Goal: Communication & Community: Answer question/provide support

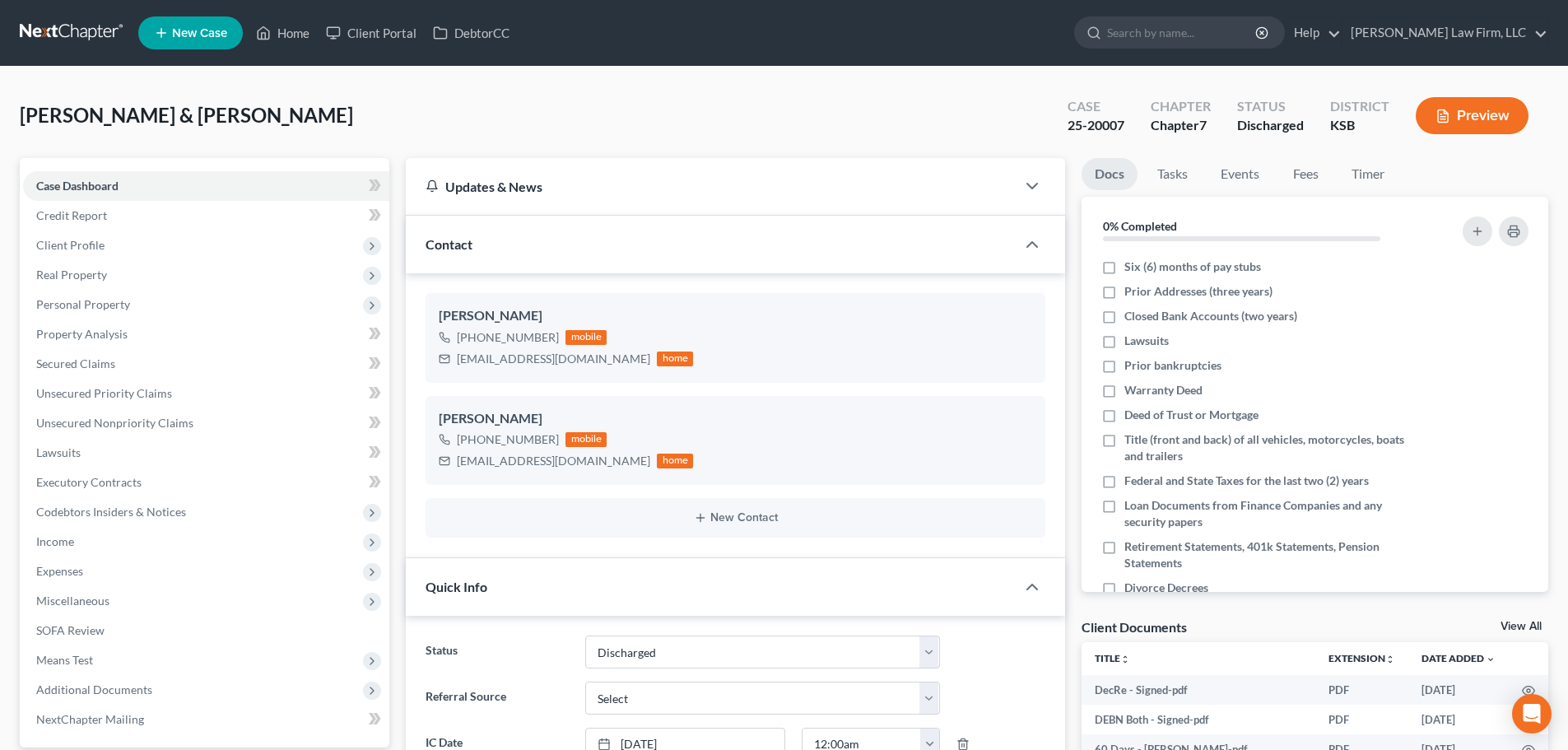
select select "1"
select select "0"
click at [293, 21] on link "Home" at bounding box center [283, 33] width 70 height 30
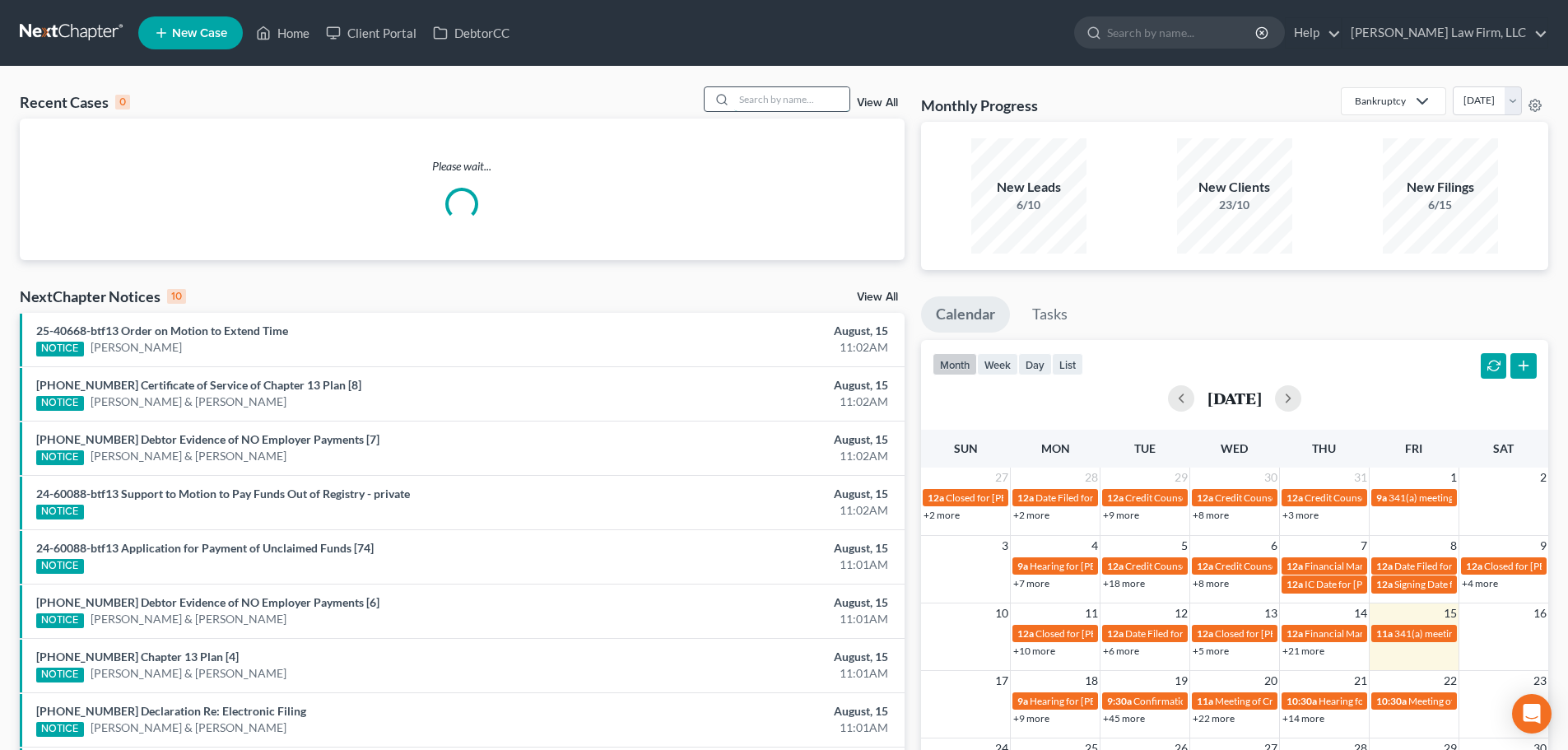
click at [778, 96] on input "search" at bounding box center [791, 98] width 115 height 24
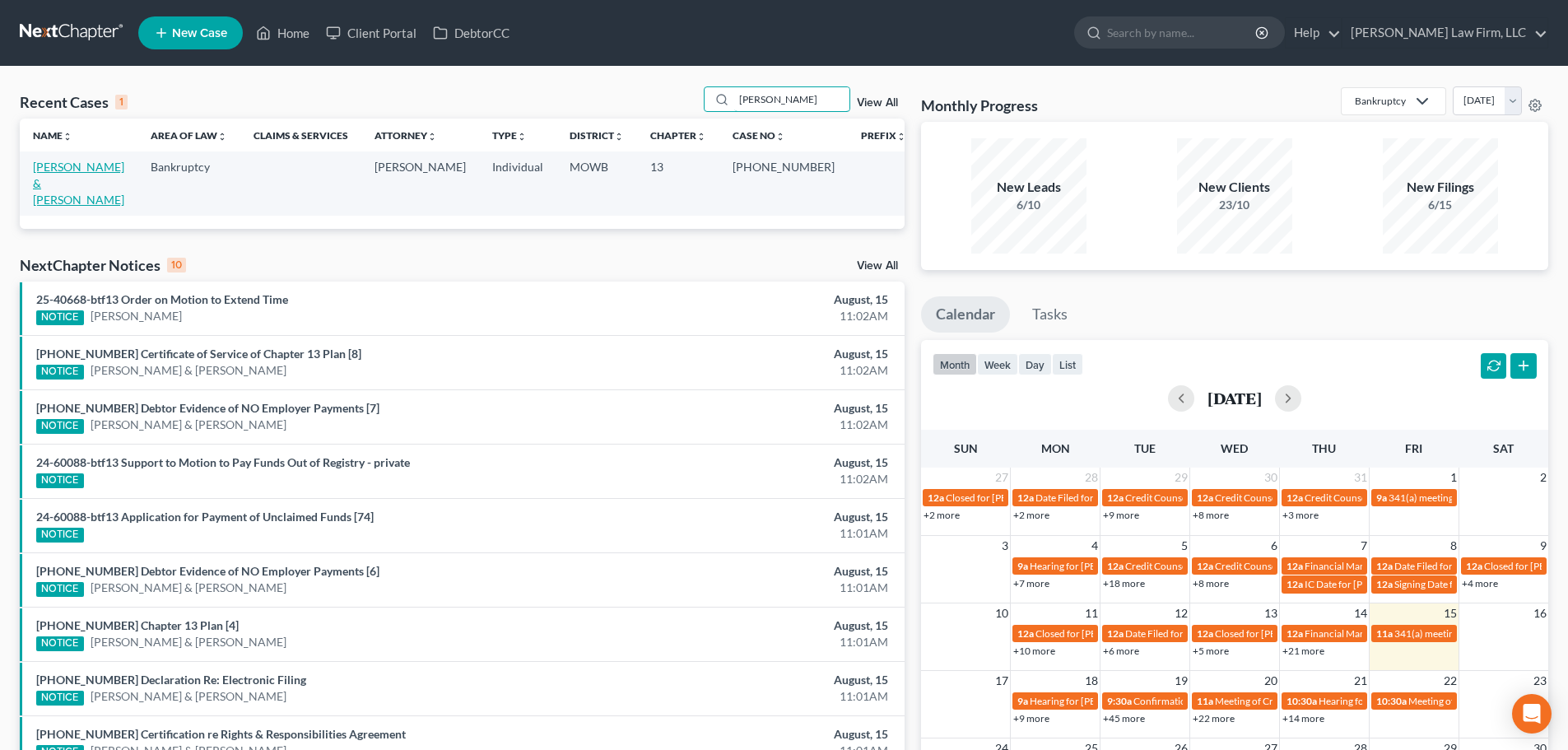
type input "[PERSON_NAME]"
click at [83, 163] on link "[PERSON_NAME] & [PERSON_NAME]" at bounding box center [78, 183] width 91 height 47
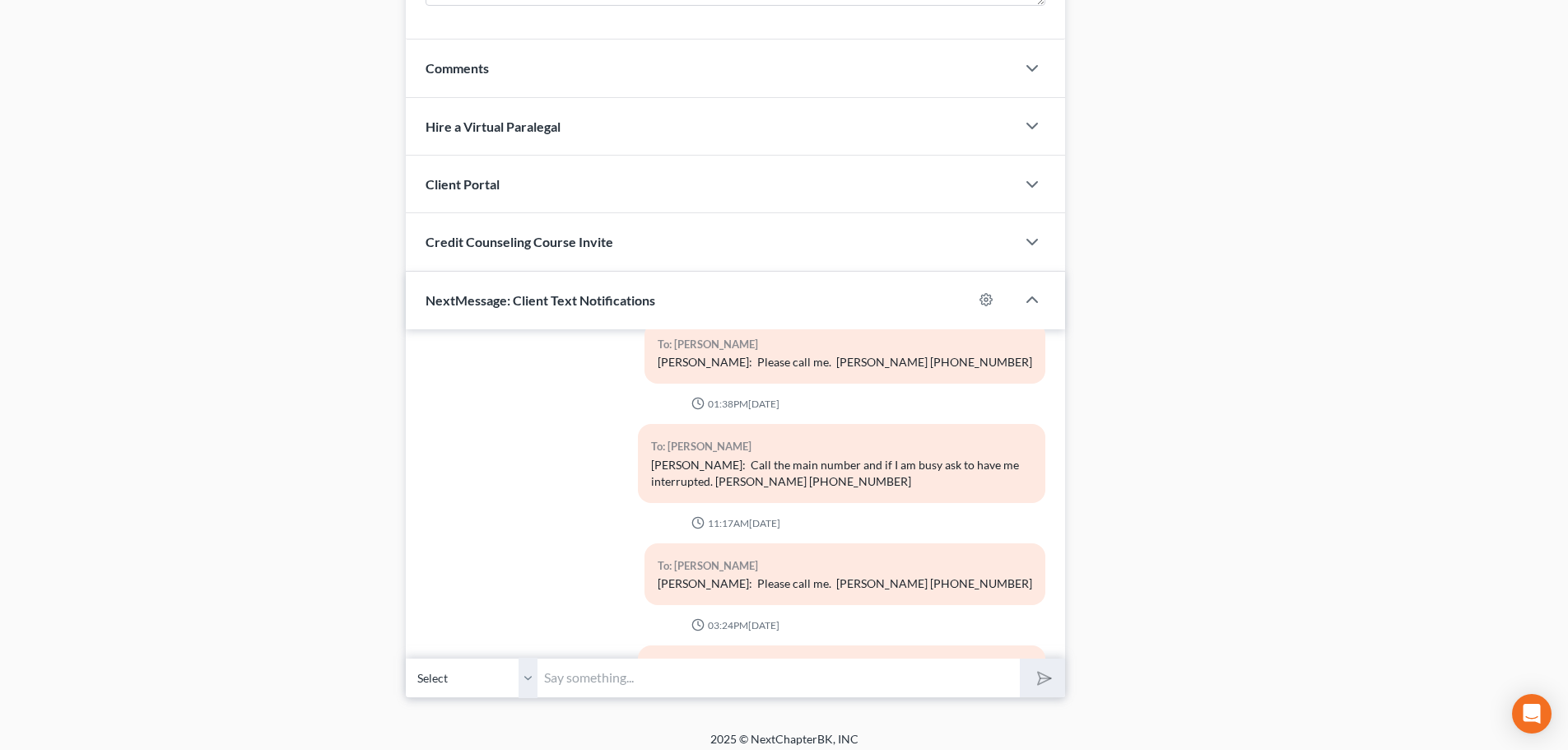
scroll to position [1487, 0]
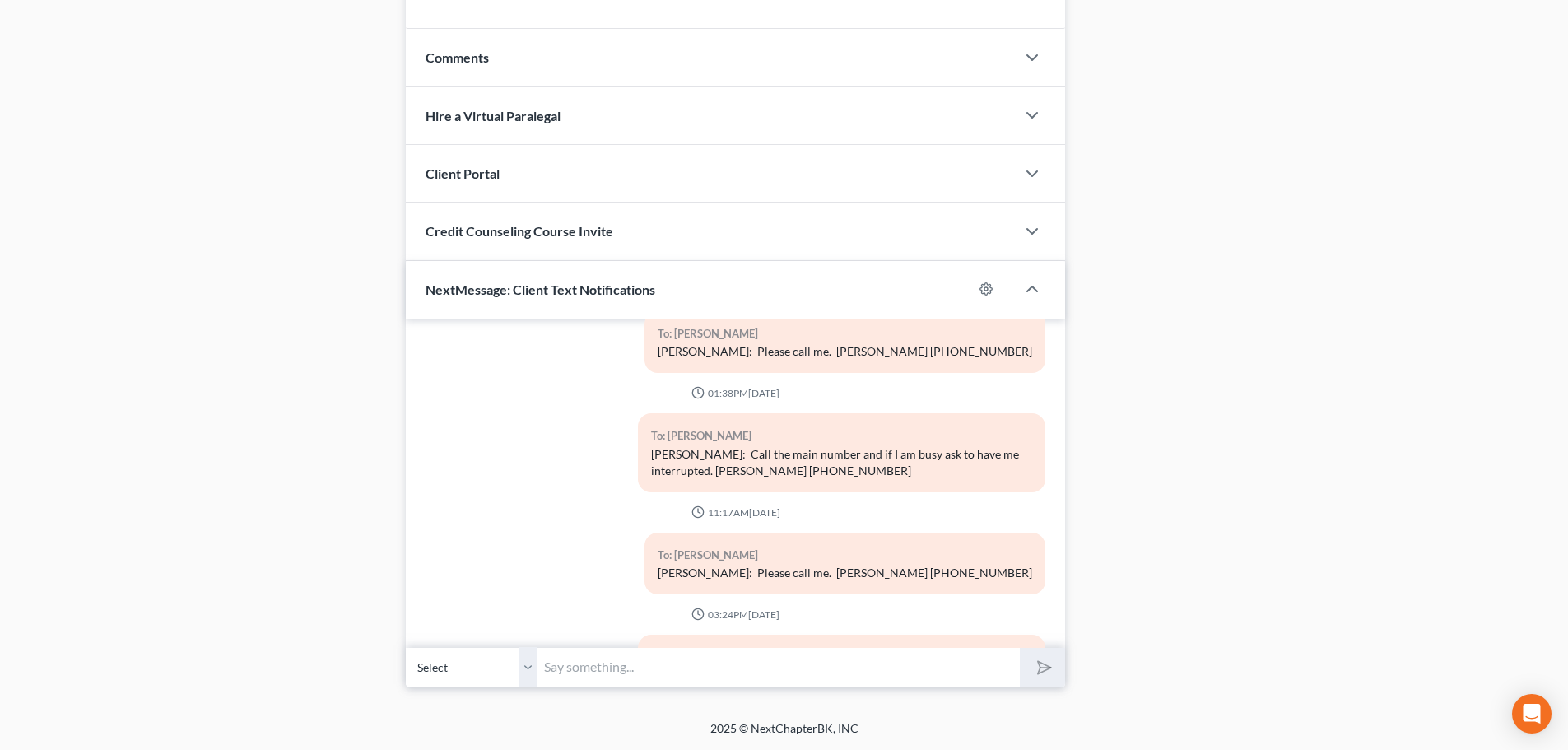
click at [525, 668] on select "Select [PHONE_NUMBER] - [PERSON_NAME] [PHONE_NUMBER] - [PERSON_NAME]" at bounding box center [471, 667] width 132 height 40
click at [524, 660] on select "Select [PHONE_NUMBER] - [PERSON_NAME] [PHONE_NUMBER] - [PERSON_NAME]" at bounding box center [471, 667] width 132 height 40
select select "1"
click at [406, 647] on select "Select [PHONE_NUMBER] - [PERSON_NAME] [PHONE_NUMBER] - [PERSON_NAME]" at bounding box center [471, 667] width 132 height 40
click at [545, 662] on input "text" at bounding box center [778, 667] width 482 height 40
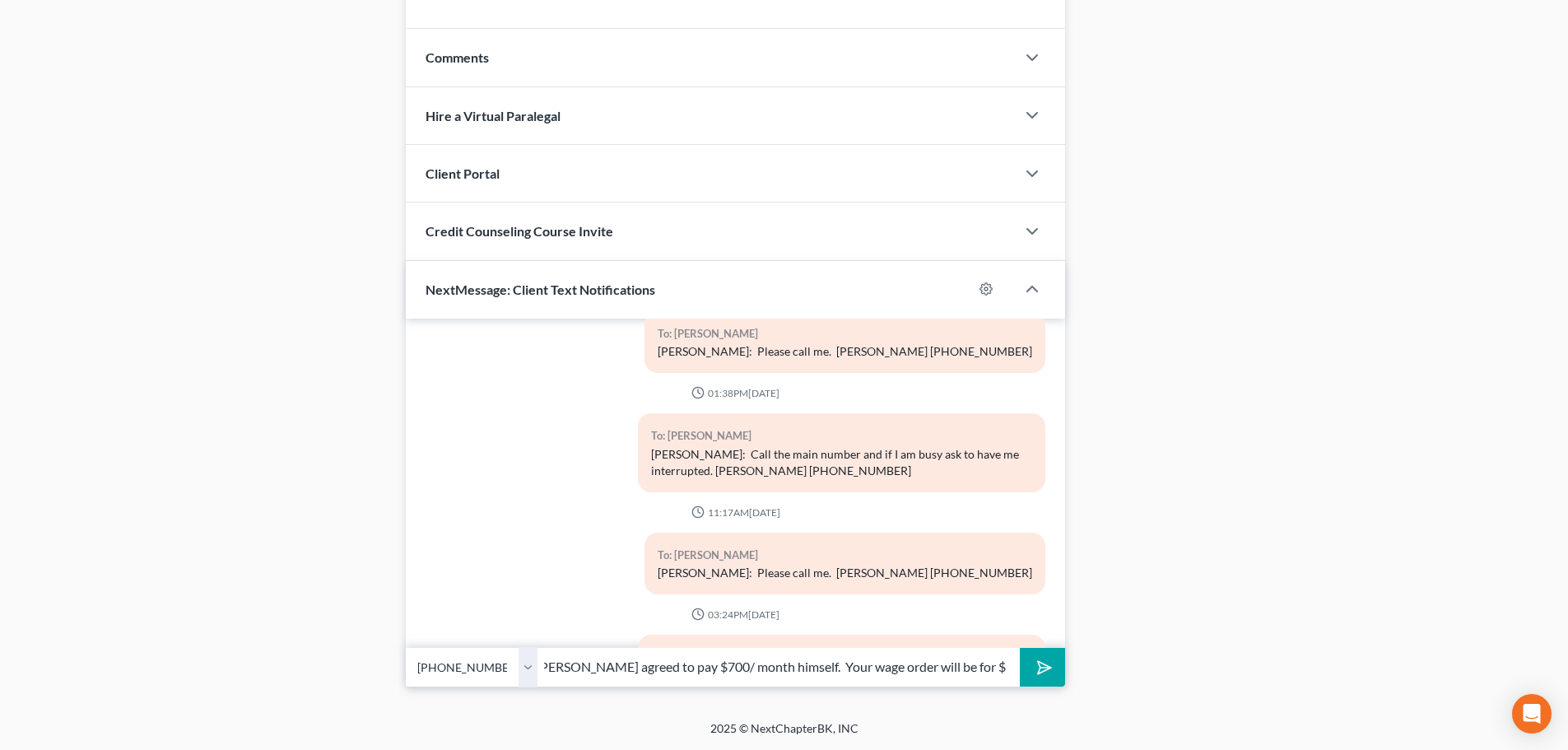
scroll to position [0, 123]
type input "[PERSON_NAME]: [PERSON_NAME] agreed to pay $700/ month himself. Your wage order…"
click at [1041, 664] on polygon "submit" at bounding box center [1041, 667] width 19 height 19
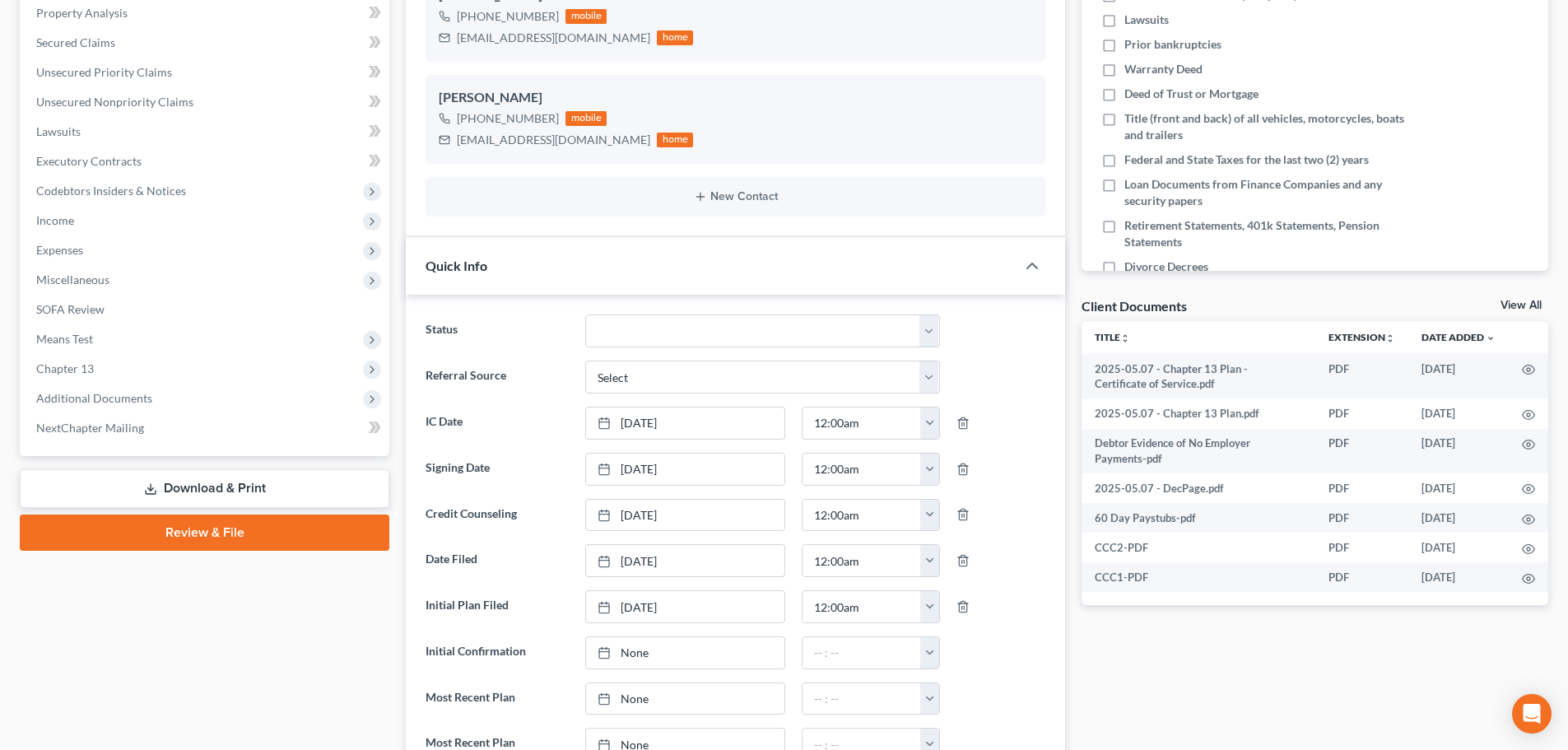
scroll to position [0, 0]
